Goal: Task Accomplishment & Management: Manage account settings

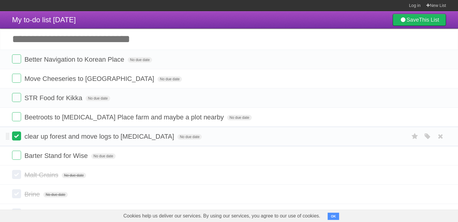
click at [17, 137] on label at bounding box center [16, 136] width 9 height 9
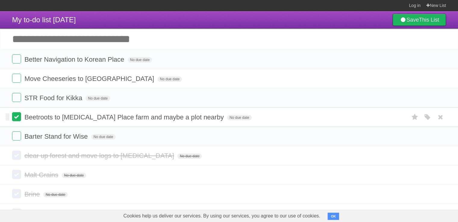
click at [13, 116] on label at bounding box center [16, 116] width 9 height 9
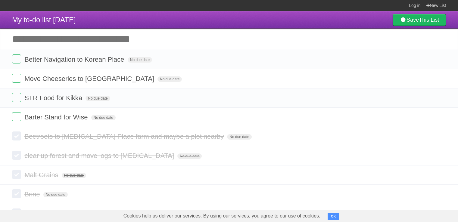
click at [81, 41] on input "Add another task" at bounding box center [229, 39] width 458 height 21
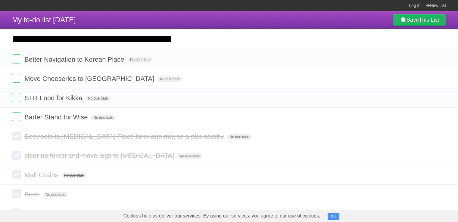
type input "**********"
click input "*********" at bounding box center [0, 0] width 0 height 0
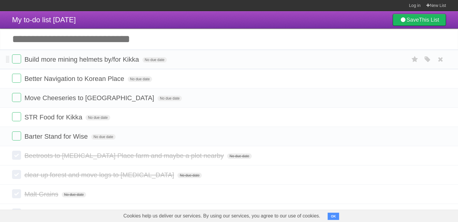
click at [184, 61] on form "Build more mining helmets by/for Kikka No due date White Red Blue Green Purple …" at bounding box center [229, 59] width 434 height 10
click at [129, 61] on span "Build more mining helmets by/for Kikka" at bounding box center [82, 60] width 116 height 8
click at [185, 61] on form "Build more mining helmets by/for Kikka No due date White Red Blue Green Purple …" at bounding box center [229, 59] width 434 height 10
click at [138, 62] on span "Build more mining helmets by/for Kikka" at bounding box center [82, 60] width 116 height 8
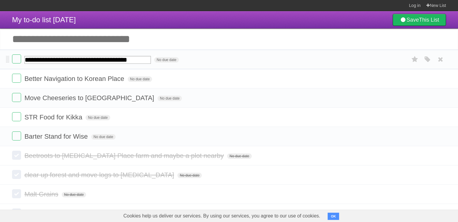
click at [143, 56] on input "**********" at bounding box center [87, 60] width 126 height 8
drag, startPoint x: 143, startPoint y: 56, endPoint x: 146, endPoint y: 56, distance: 3.1
click at [143, 56] on input "**********" at bounding box center [87, 60] width 126 height 8
type input "**********"
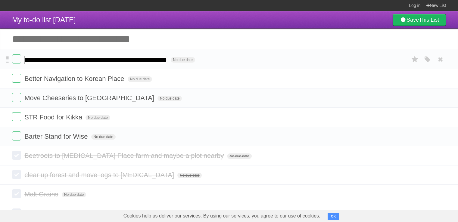
scroll to position [0, 65]
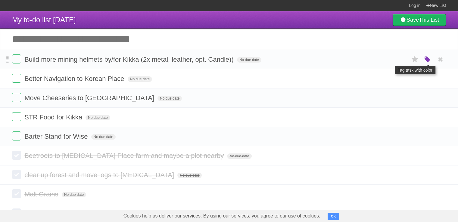
click at [228, 60] on icon "button" at bounding box center [427, 60] width 8 height 8
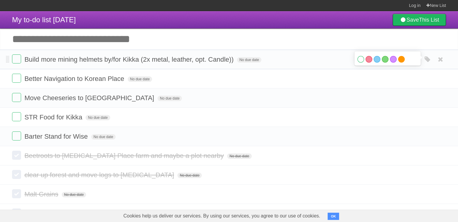
click at [228, 60] on label "Orange" at bounding box center [401, 59] width 7 height 7
click at [228, 67] on li "Build more mining helmets by/for Kikka (2x metal, leather, opt. Candle)) No due…" at bounding box center [229, 60] width 458 height 20
click at [228, 63] on icon at bounding box center [415, 59] width 8 height 10
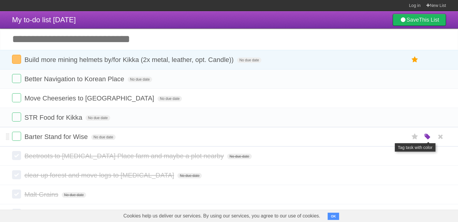
click at [228, 137] on icon "button" at bounding box center [427, 137] width 8 height 8
click at [228, 135] on label "Green" at bounding box center [385, 136] width 7 height 7
click at [228, 132] on form "Barter Stand for Wise No due date White Red Blue Green Purple Orange" at bounding box center [229, 137] width 434 height 10
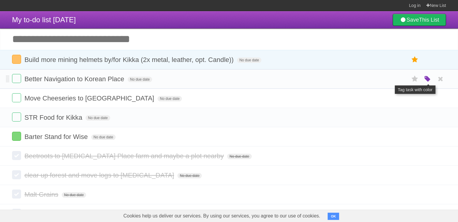
click at [228, 79] on icon "button" at bounding box center [427, 79] width 8 height 8
click at [228, 79] on div "White Red Blue Green Purple Orange" at bounding box center [387, 80] width 60 height 8
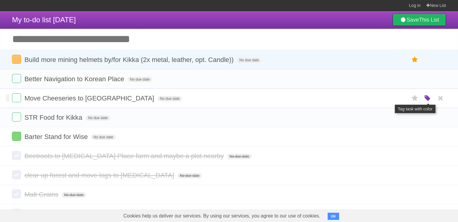
click at [228, 98] on icon "button" at bounding box center [427, 99] width 8 height 8
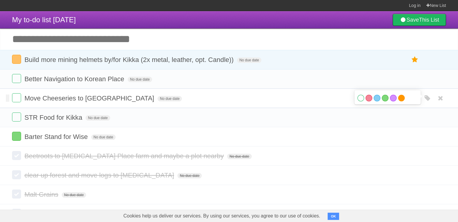
click at [228, 99] on label "Orange" at bounding box center [401, 98] width 7 height 7
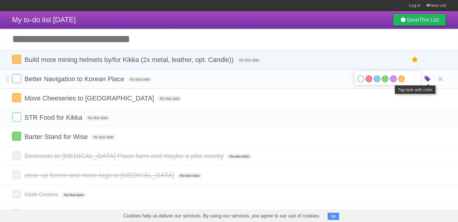
click at [228, 79] on icon "button" at bounding box center [427, 79] width 8 height 8
click at [228, 79] on label "Orange" at bounding box center [401, 79] width 7 height 7
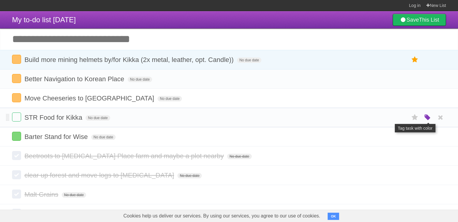
click at [228, 117] on icon "button" at bounding box center [427, 118] width 8 height 8
click at [228, 118] on label "Blue" at bounding box center [377, 117] width 7 height 7
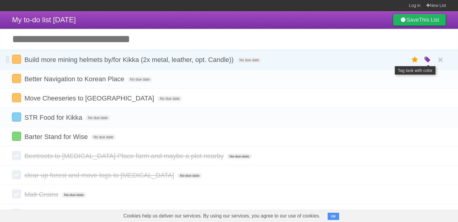
click at [228, 60] on icon "button" at bounding box center [427, 60] width 8 height 8
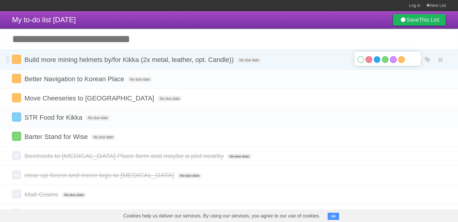
click at [228, 60] on label "Blue" at bounding box center [377, 59] width 7 height 7
